Goal: Information Seeking & Learning: Learn about a topic

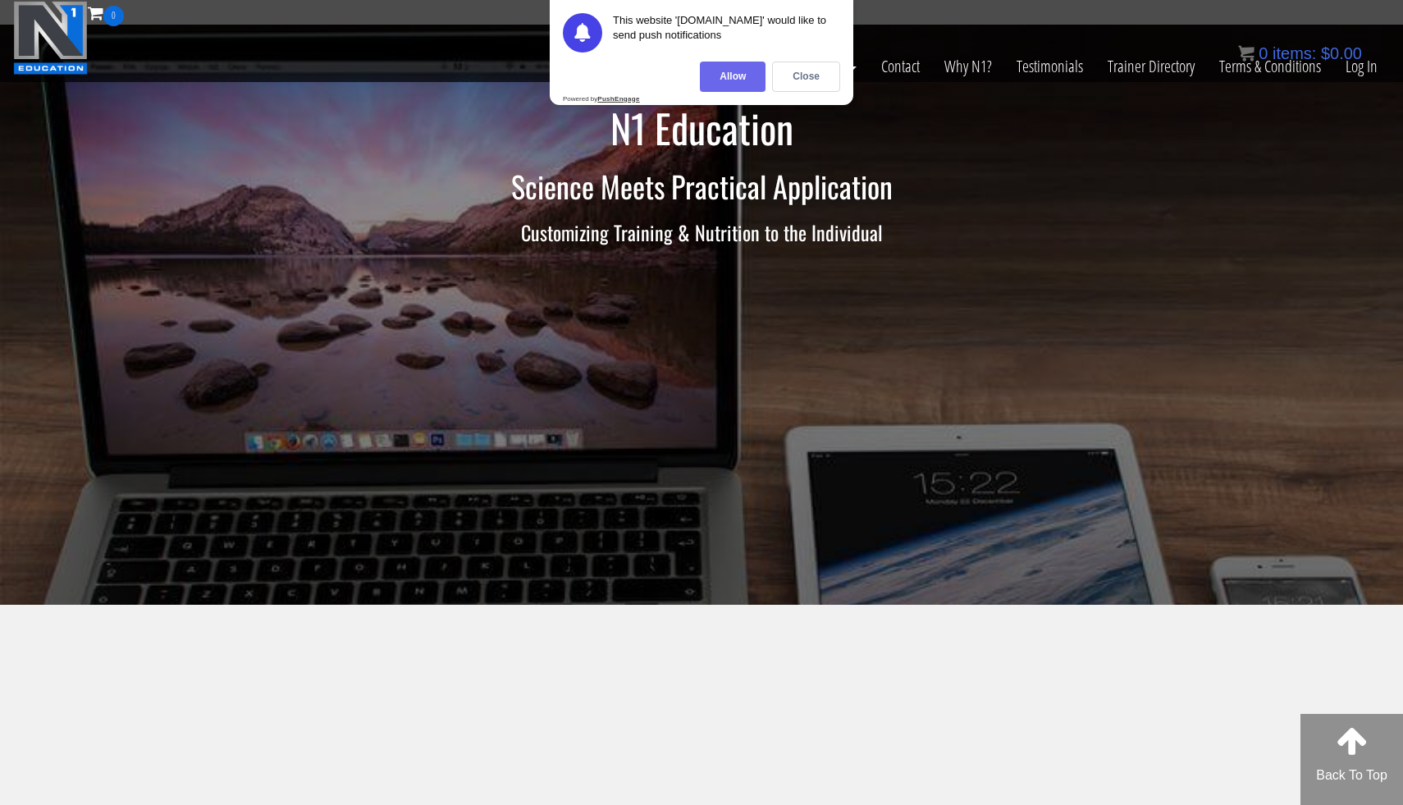
click at [751, 74] on div "Allow" at bounding box center [733, 77] width 66 height 30
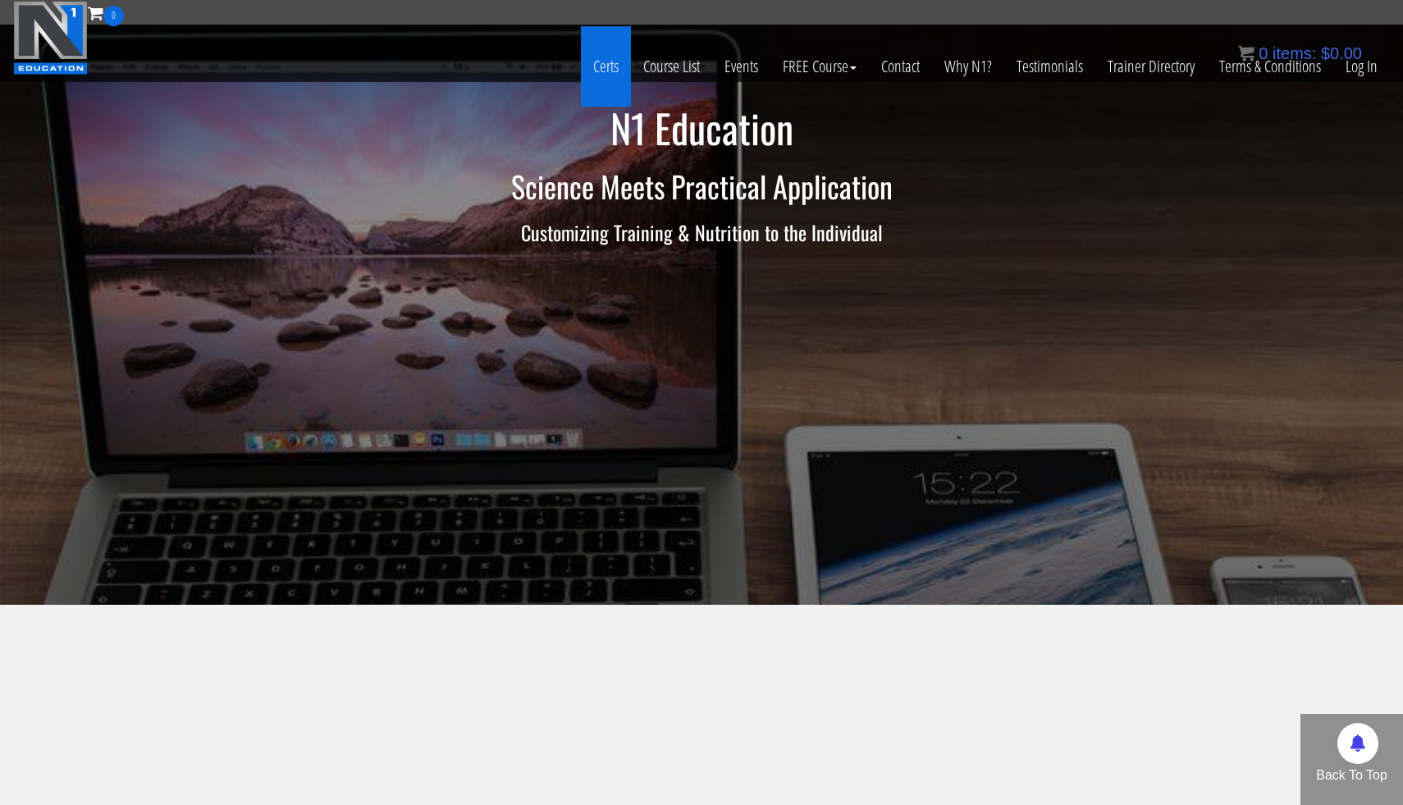
click at [604, 73] on link "Certs" at bounding box center [606, 66] width 50 height 80
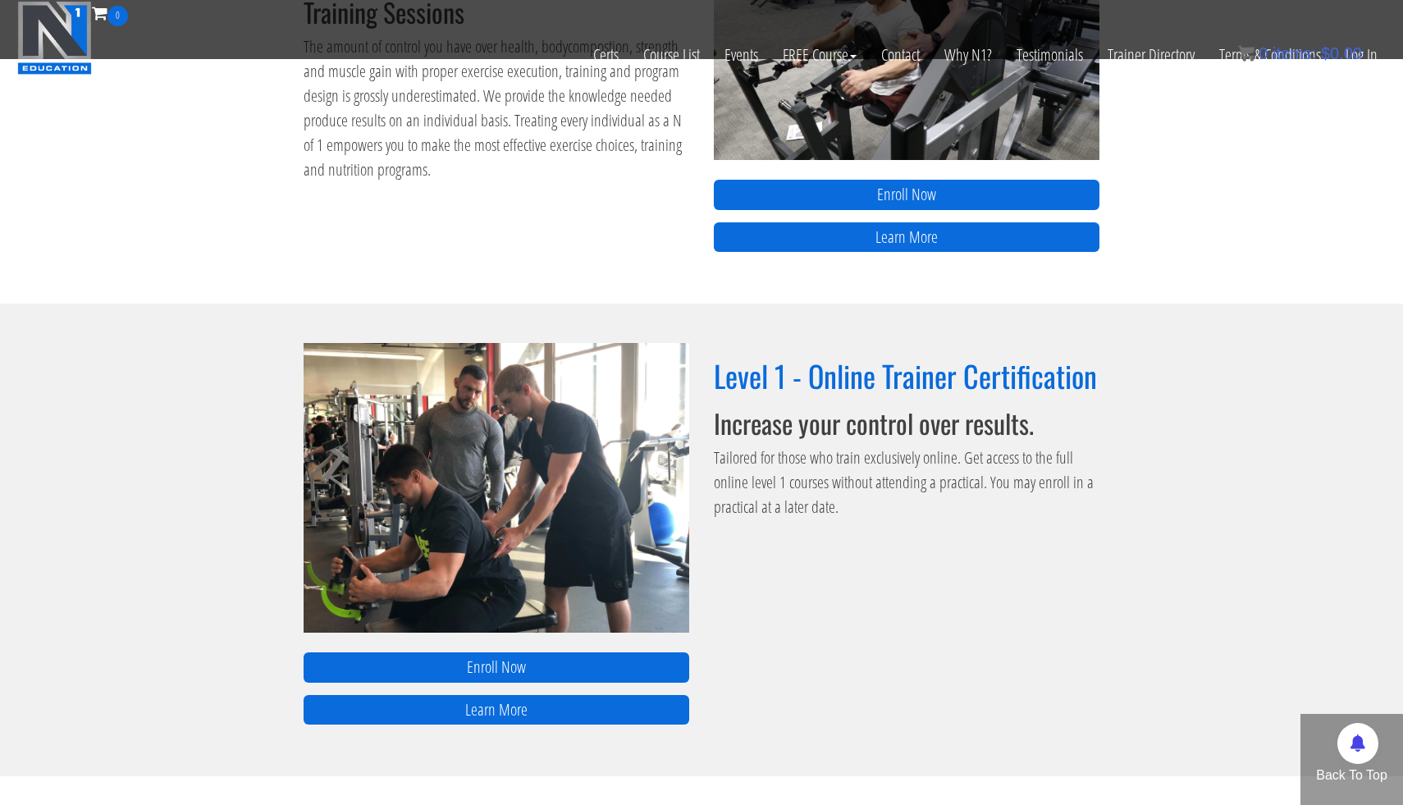
scroll to position [859, 0]
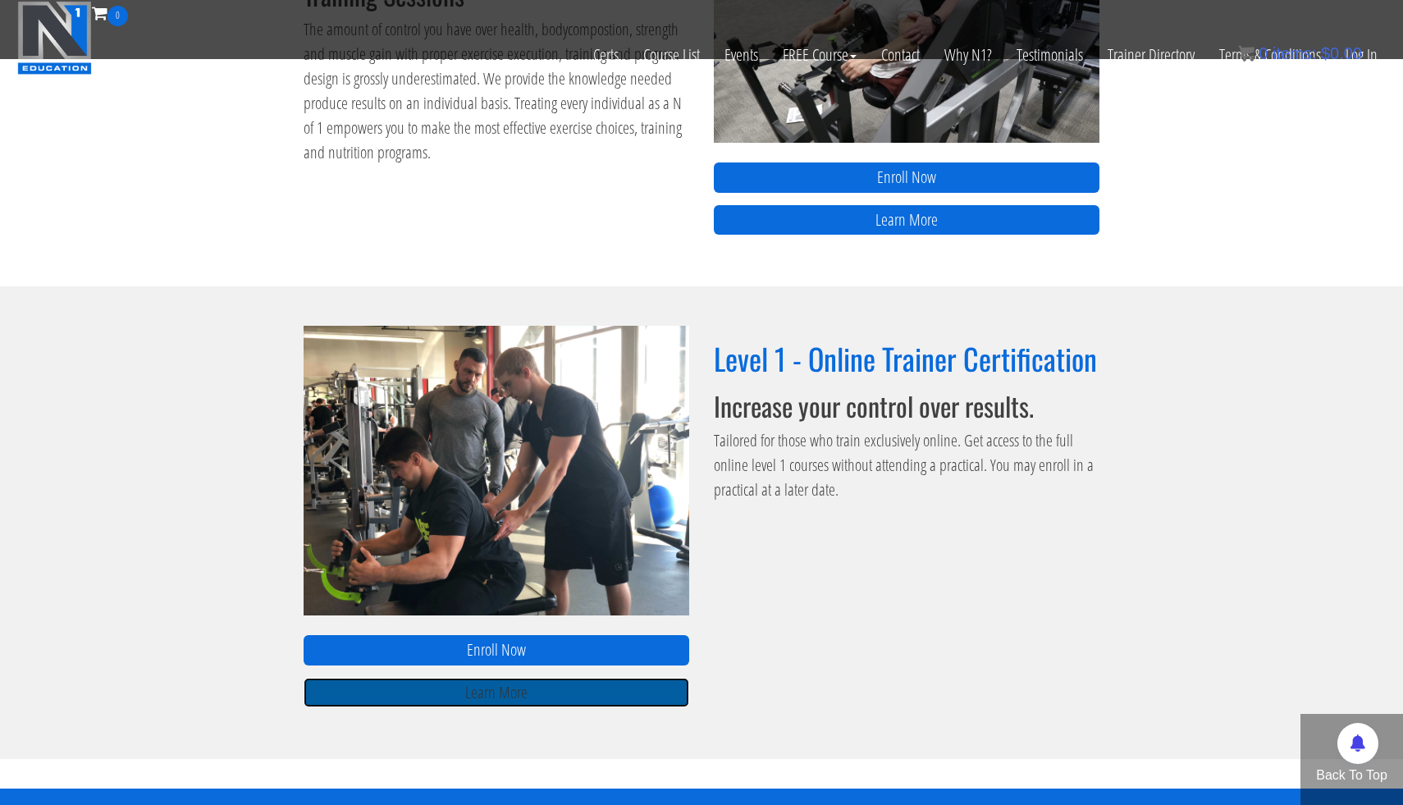
click at [641, 694] on link "Learn More" at bounding box center [497, 693] width 386 height 30
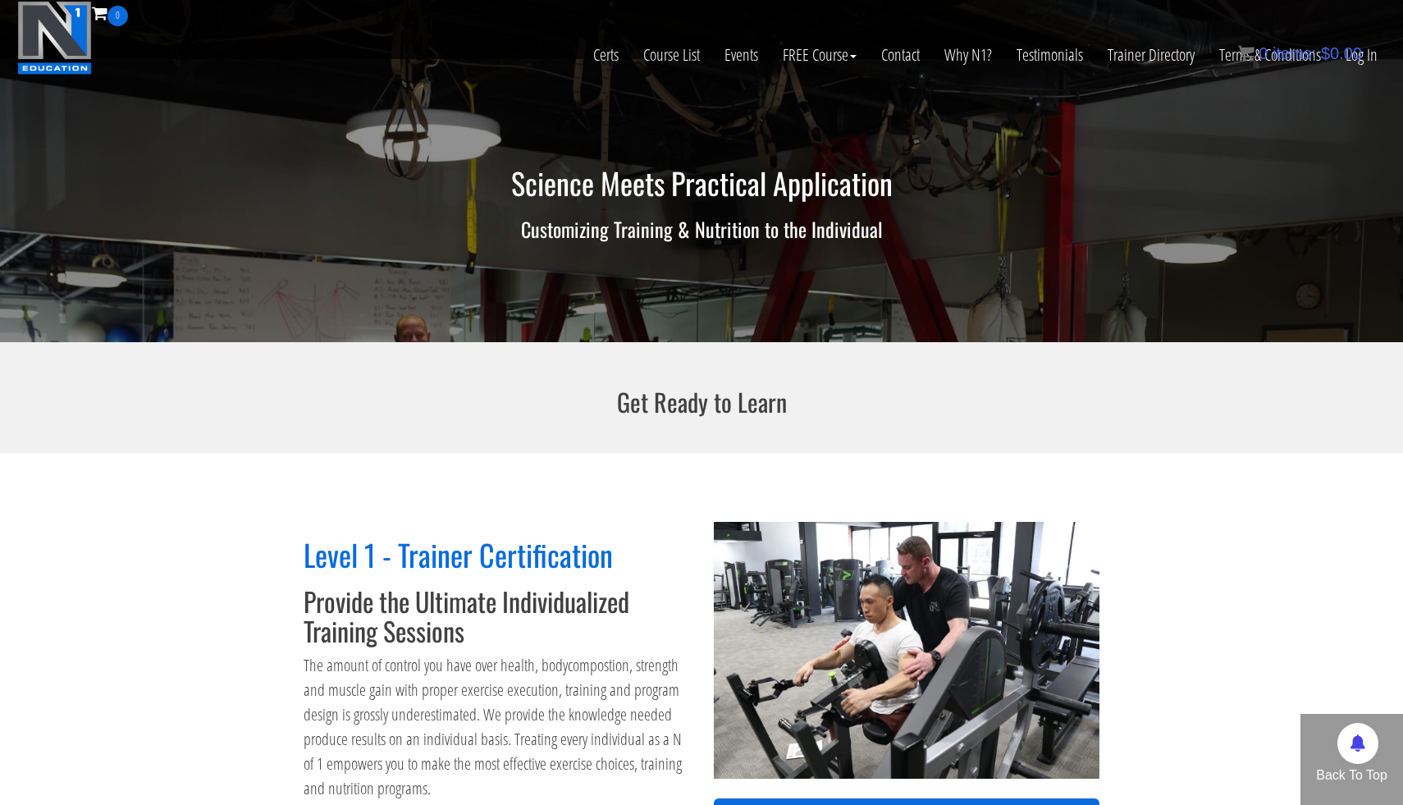
scroll to position [0, 0]
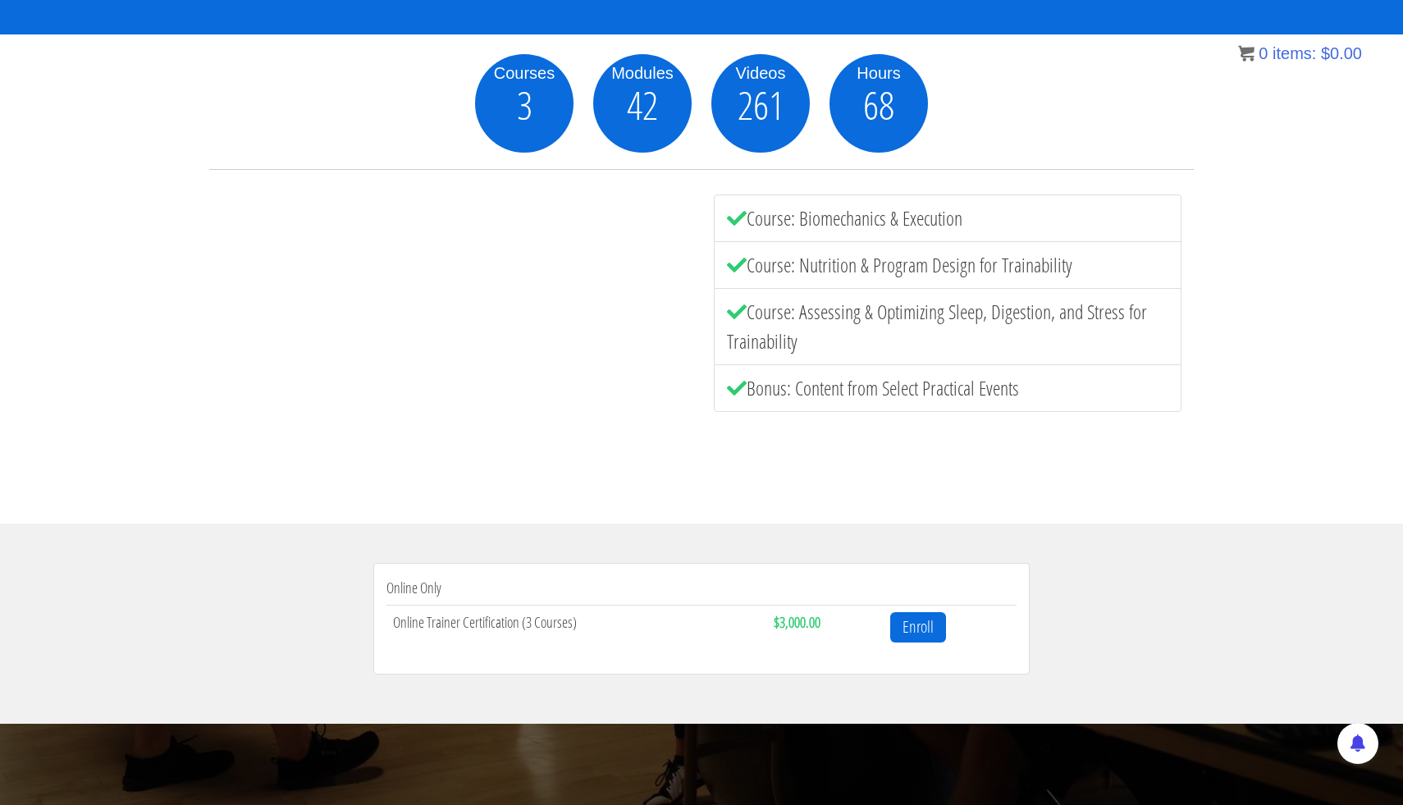
scroll to position [155, 0]
